Goal: Task Accomplishment & Management: Manage account settings

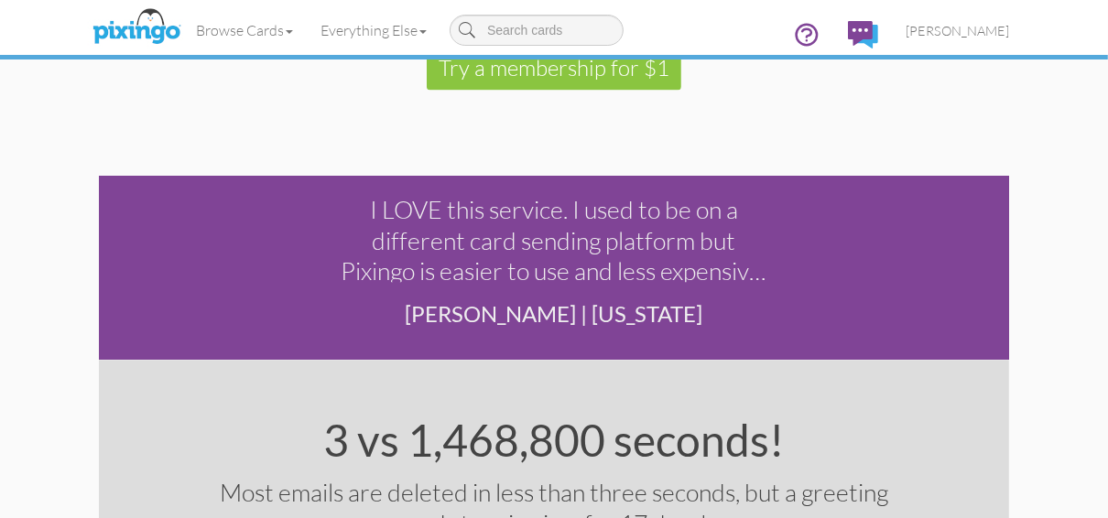
scroll to position [2784, 0]
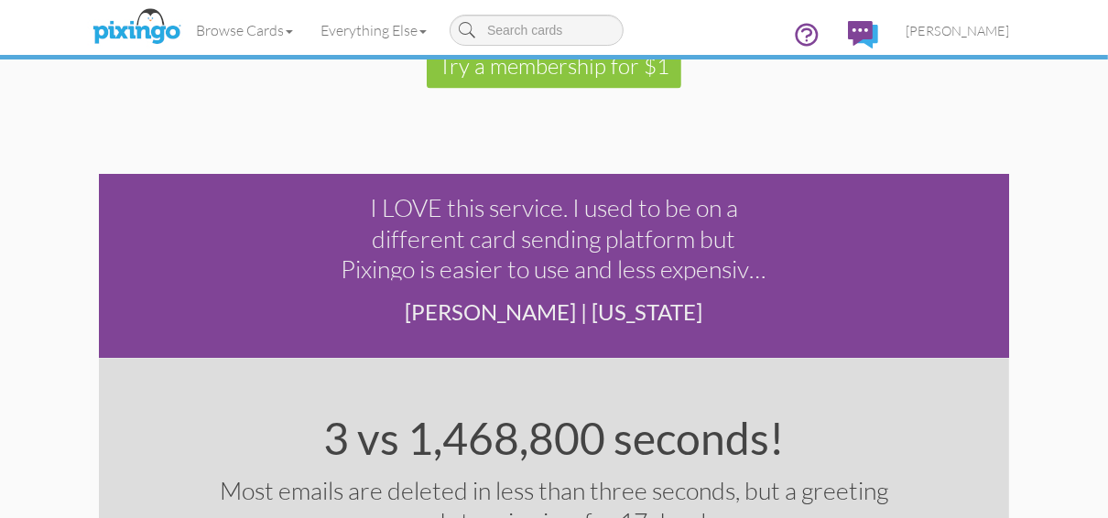
click at [620, 274] on div "I LOVE this service. I used to be on a different card sending platform but Pixi…" at bounding box center [555, 236] width 428 height 88
click at [625, 264] on div "I LOVE this service. I used to be on a different card sending platform but Pixi…" at bounding box center [555, 236] width 428 height 88
click at [605, 308] on footer "[PERSON_NAME] | [US_STATE]" at bounding box center [555, 329] width 428 height 60
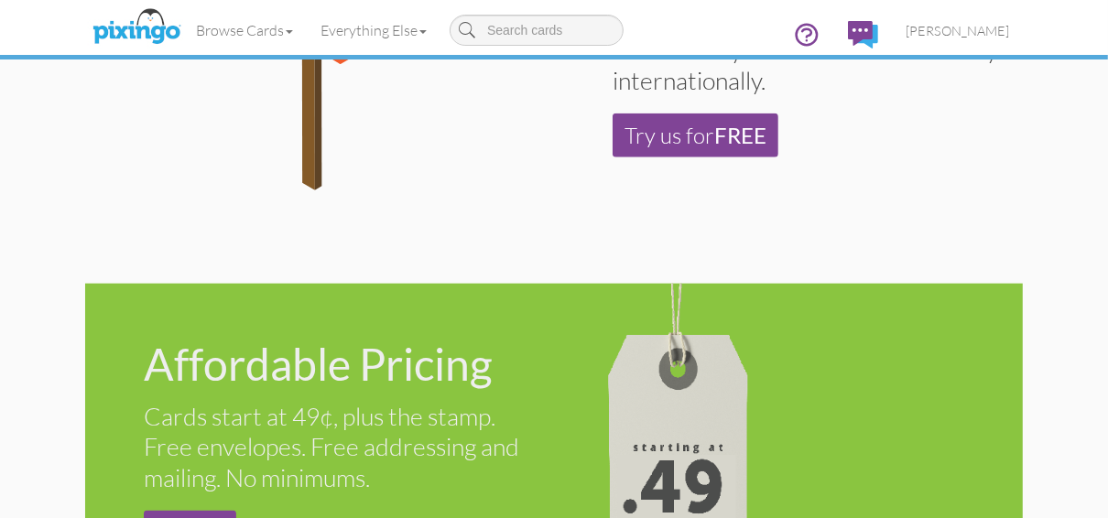
scroll to position [1392, 0]
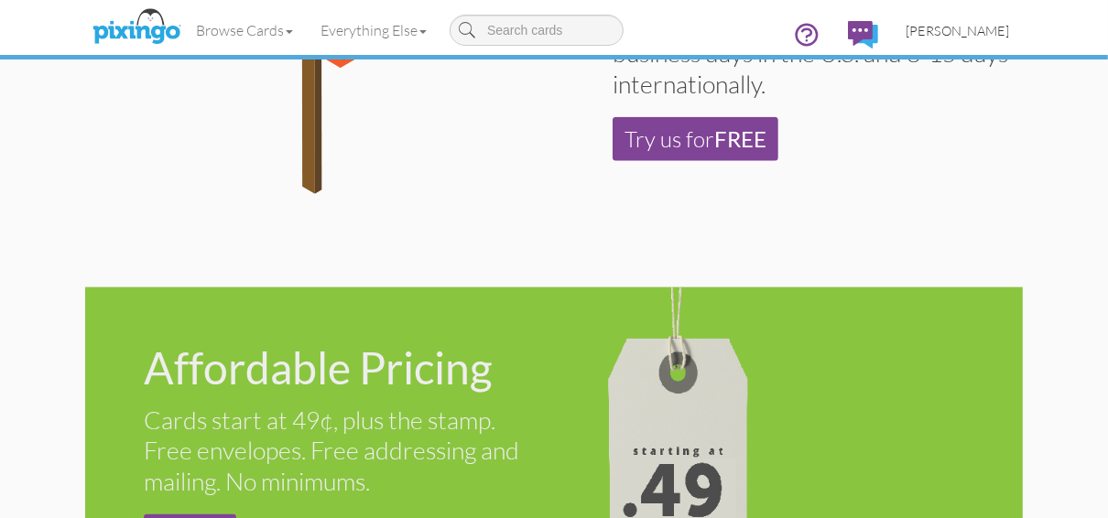
click at [943, 28] on span "[PERSON_NAME]" at bounding box center [958, 31] width 104 height 16
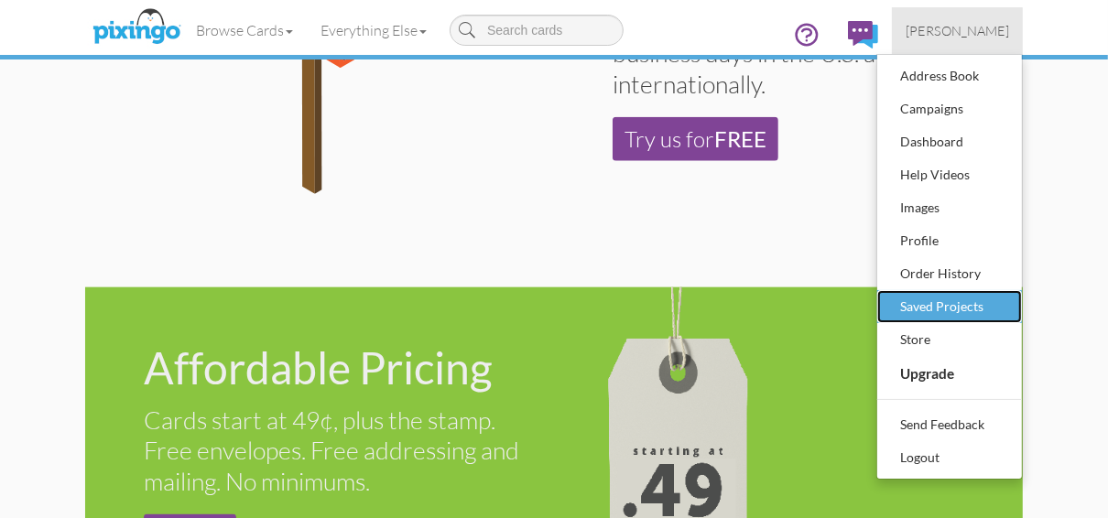
click at [932, 307] on div "Saved Projects" at bounding box center [950, 306] width 108 height 27
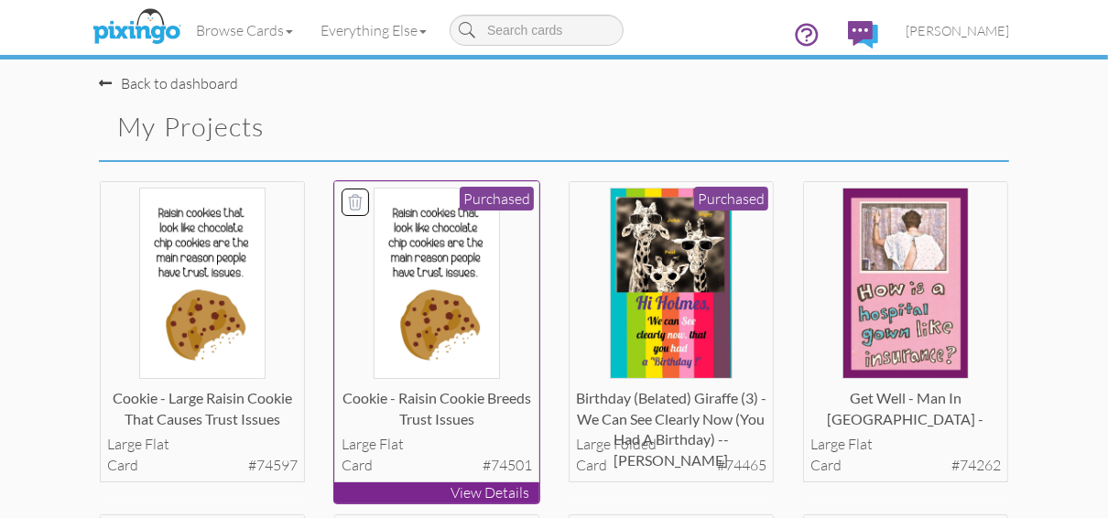
click at [424, 489] on p "View Details" at bounding box center [436, 493] width 205 height 21
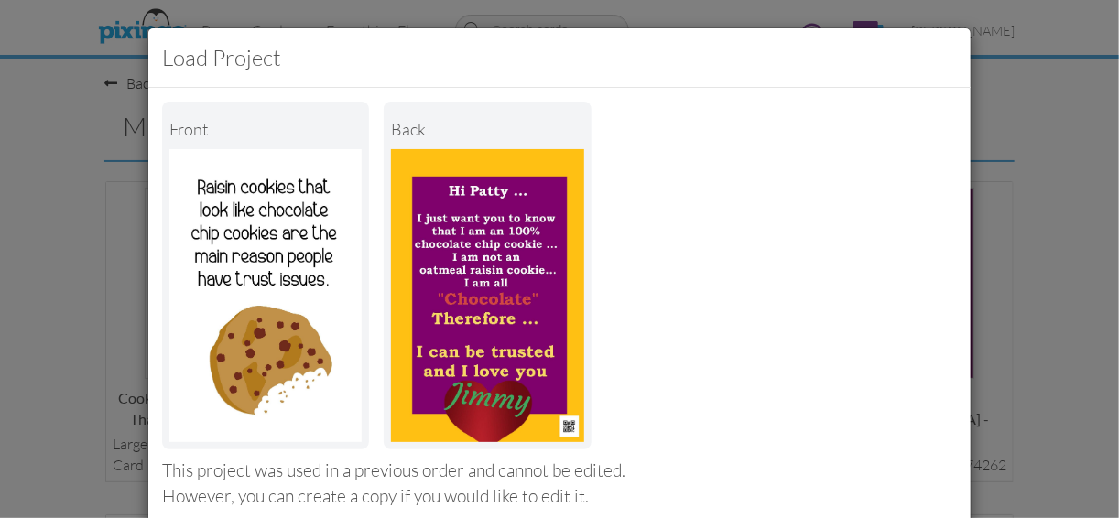
click at [444, 488] on div "However, you can create a copy if you would like to edit it." at bounding box center [559, 497] width 795 height 25
click at [796, 180] on div "Front back" at bounding box center [559, 276] width 795 height 348
click at [1021, 136] on div "Load Project Front back This project was used in a previous order and cannot be…" at bounding box center [559, 259] width 1119 height 518
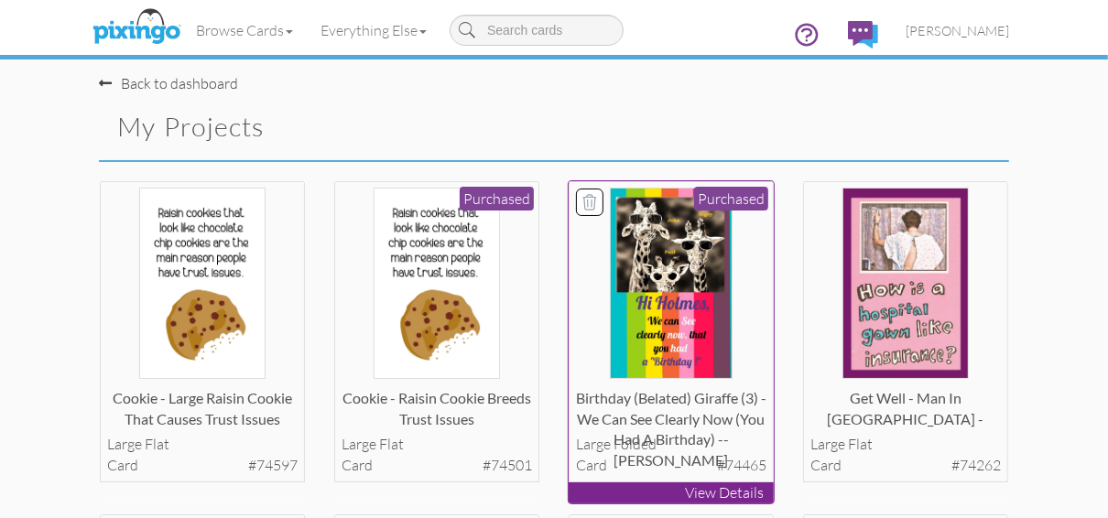
click at [633, 496] on p "View Details" at bounding box center [671, 493] width 205 height 21
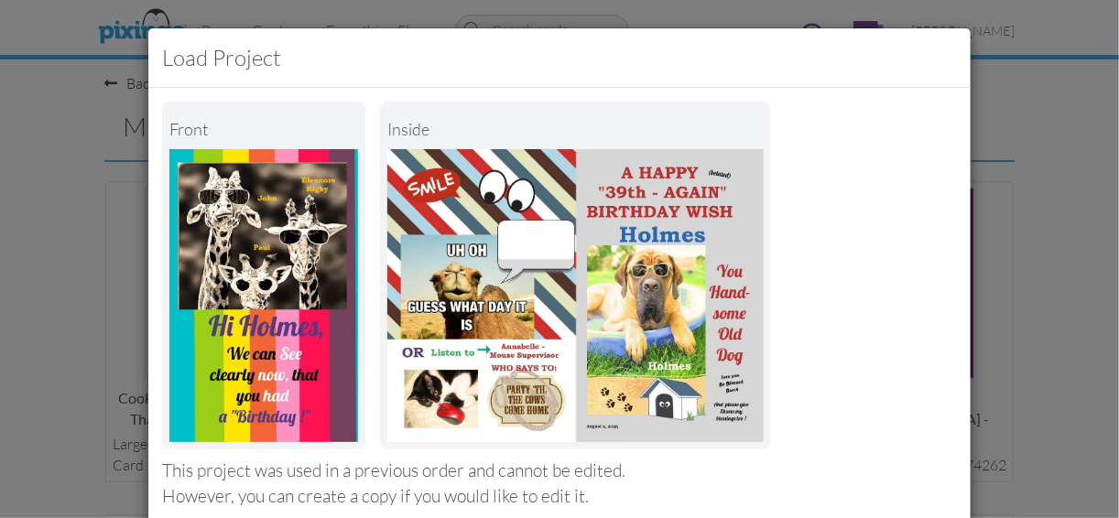
click at [991, 82] on div "Load Project Front inside This project was used in a previous order and cannot …" at bounding box center [559, 259] width 1119 height 518
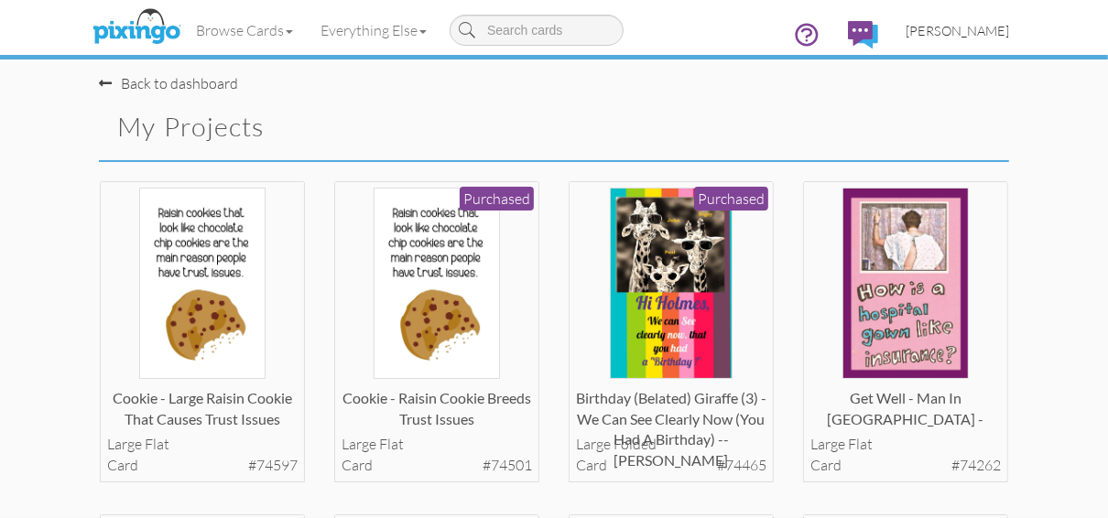
click at [922, 32] on span "[PERSON_NAME]" at bounding box center [958, 31] width 104 height 16
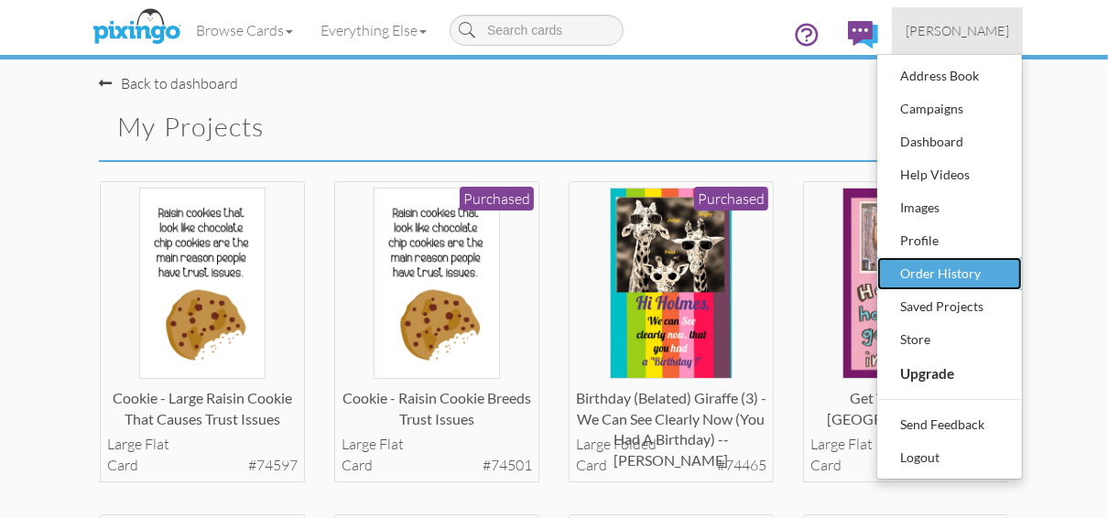
click at [903, 277] on div "Order History" at bounding box center [950, 273] width 108 height 27
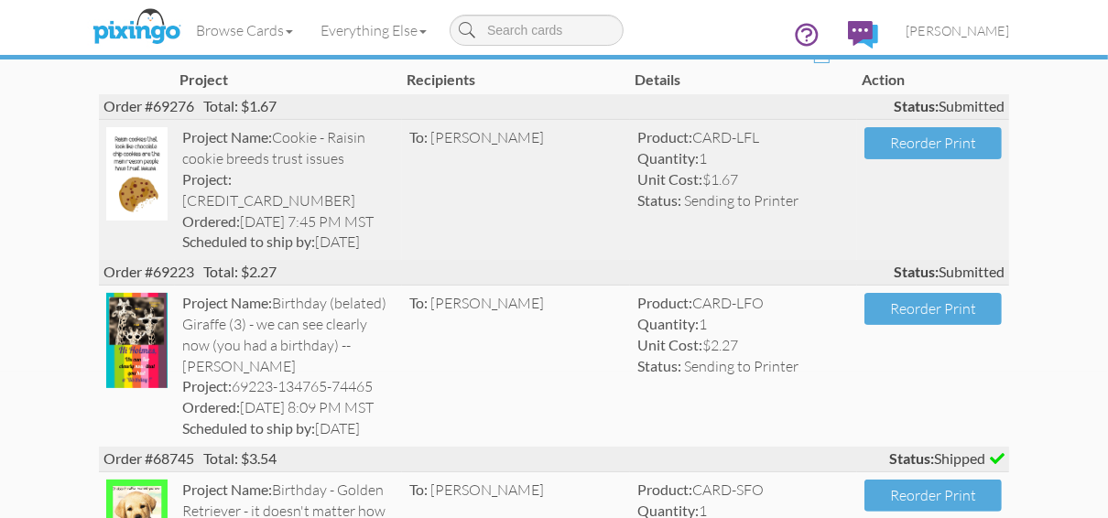
scroll to position [220, 0]
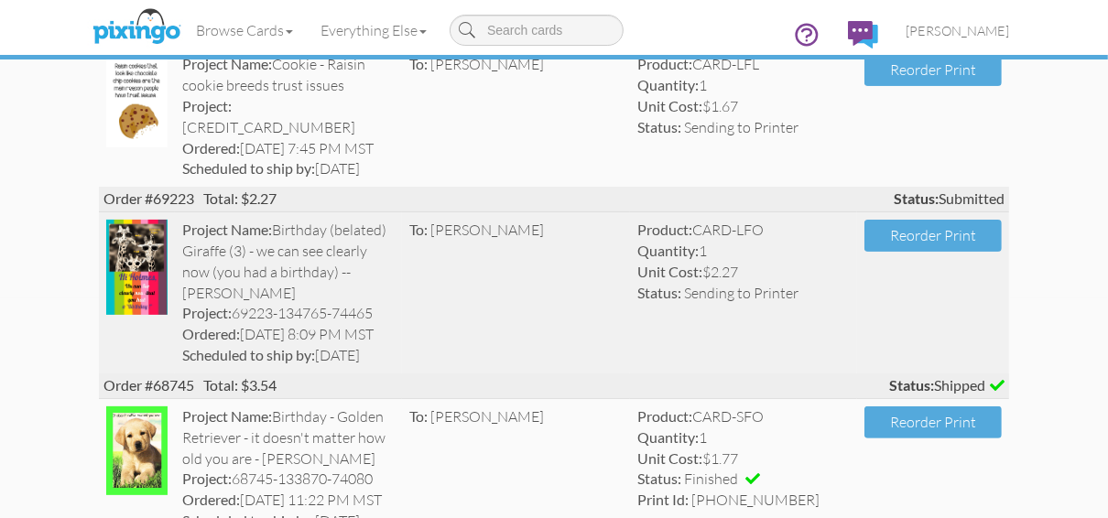
click at [114, 270] on img at bounding box center [136, 267] width 61 height 95
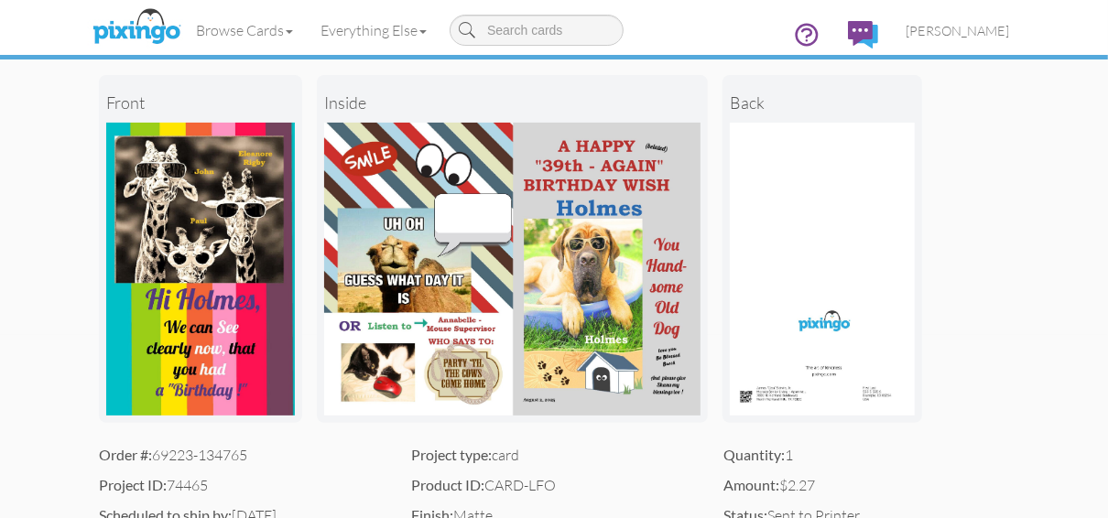
scroll to position [220, 0]
